Goal: Task Accomplishment & Management: Manage account settings

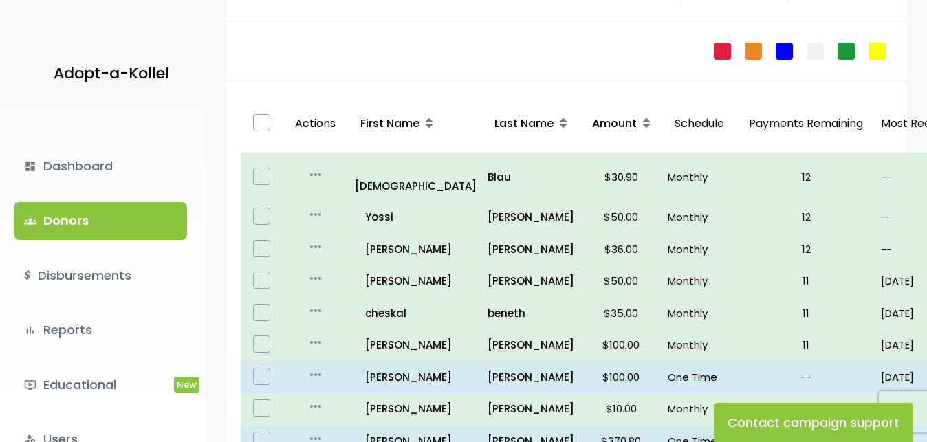
scroll to position [80, 0]
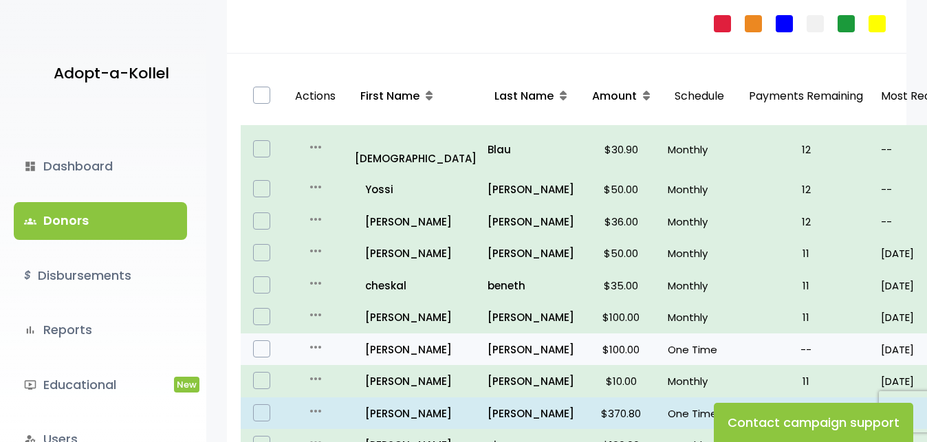
scroll to position [217, 0]
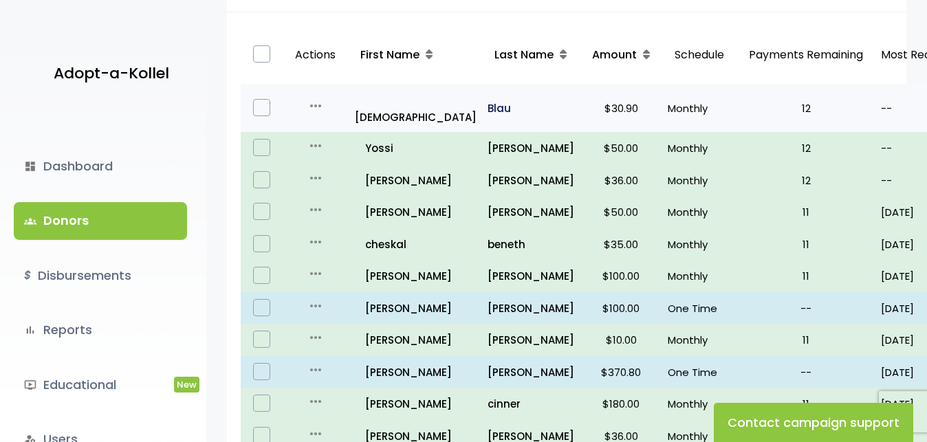
click at [488, 99] on p "Blau" at bounding box center [531, 108] width 87 height 19
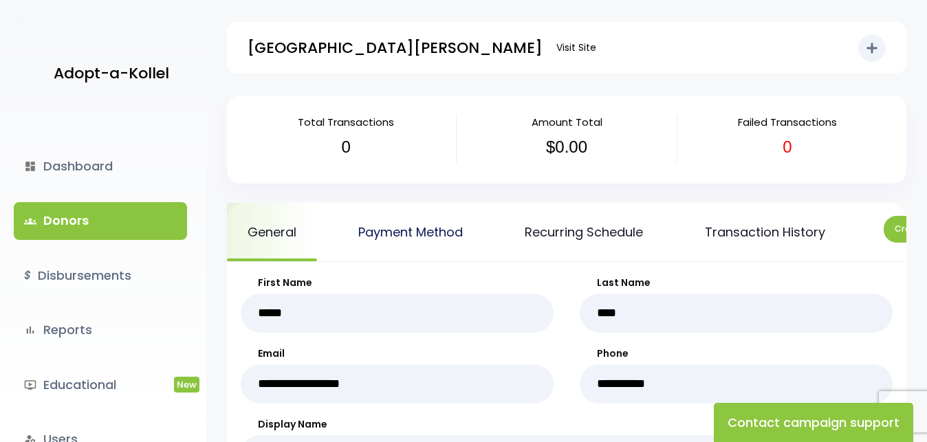
click at [431, 236] on link "Payment Method" at bounding box center [411, 232] width 146 height 58
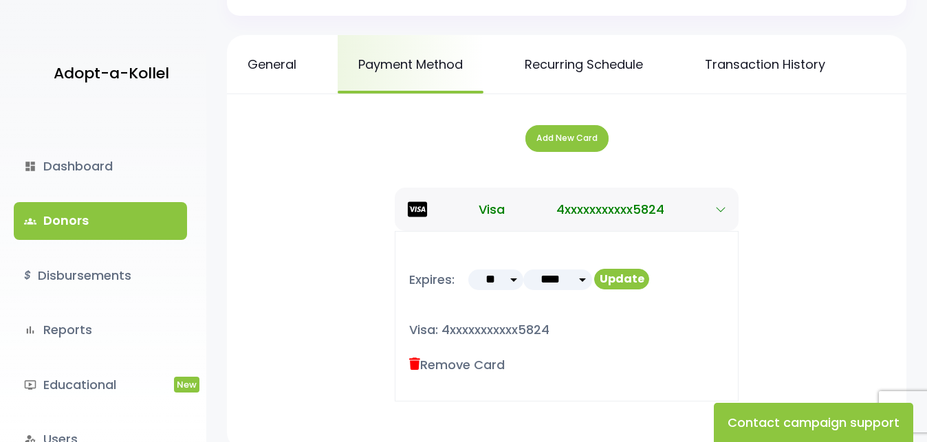
scroll to position [138, 0]
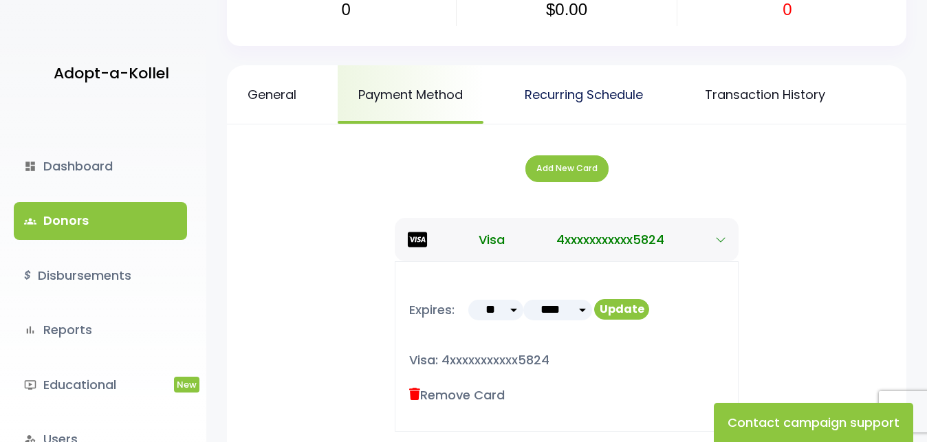
click at [607, 97] on link "Recurring Schedule" at bounding box center [584, 94] width 160 height 58
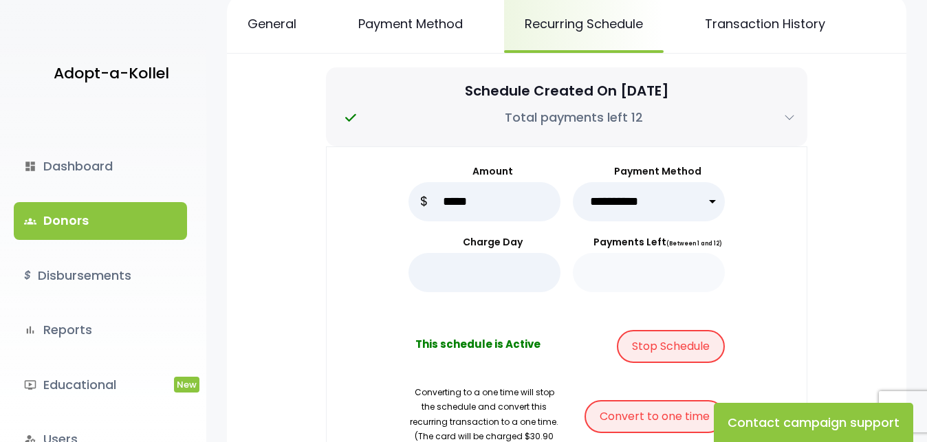
scroll to position [206, 0]
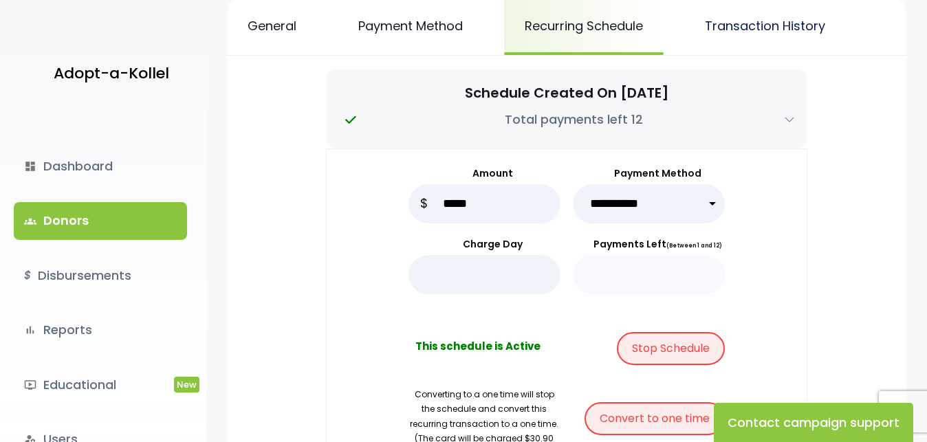
click at [770, 30] on link "Transaction History" at bounding box center [765, 26] width 162 height 58
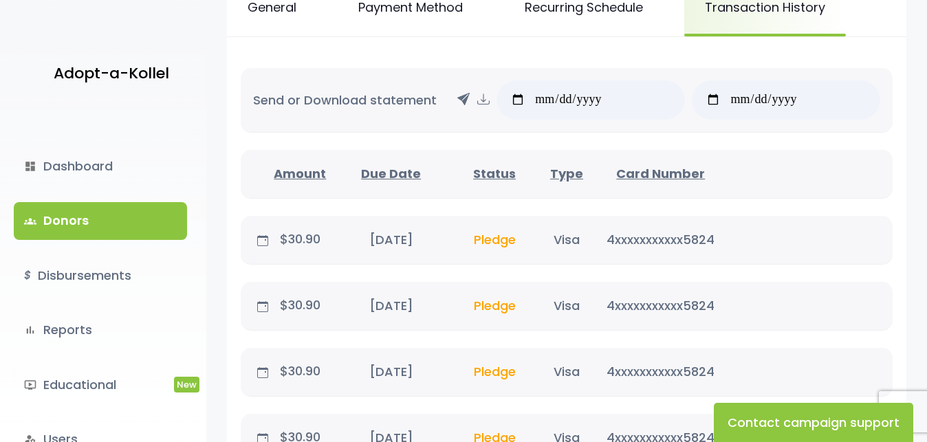
scroll to position [165, 0]
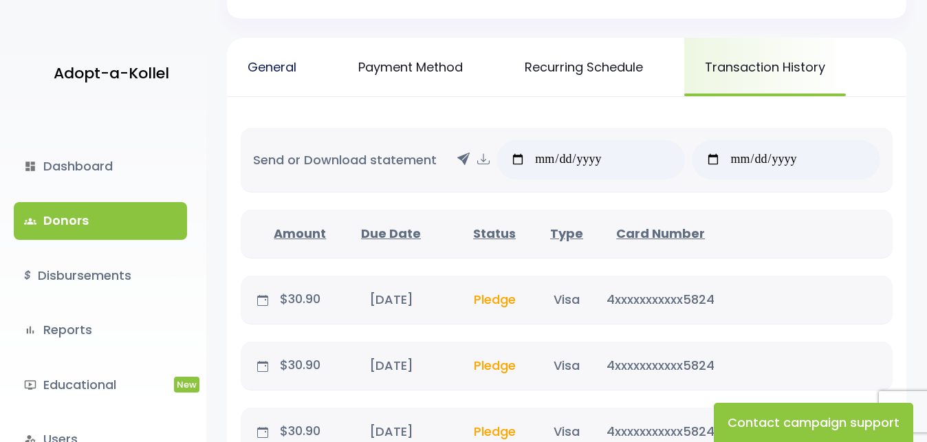
click at [285, 65] on link "General" at bounding box center [272, 67] width 90 height 58
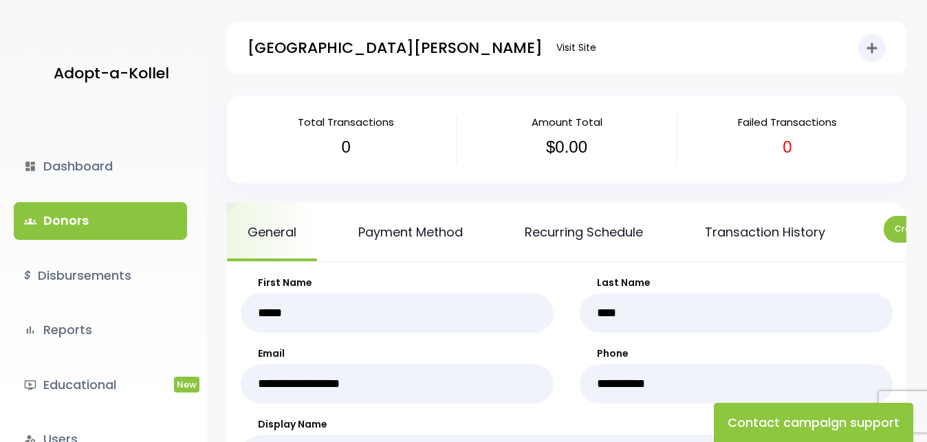
click at [72, 219] on link "groups Donors" at bounding box center [100, 220] width 173 height 37
